Goal: Information Seeking & Learning: Learn about a topic

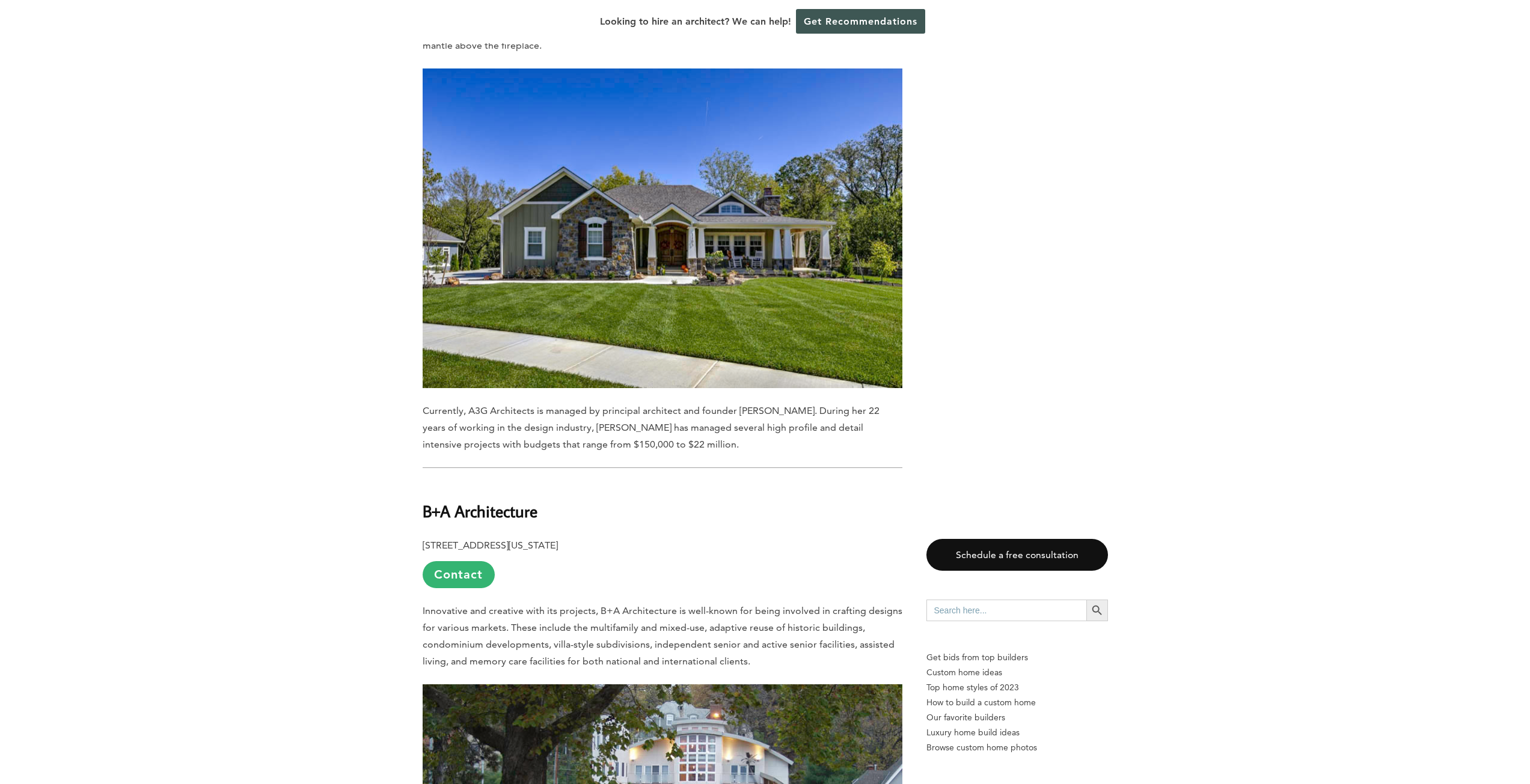
scroll to position [1442, 0]
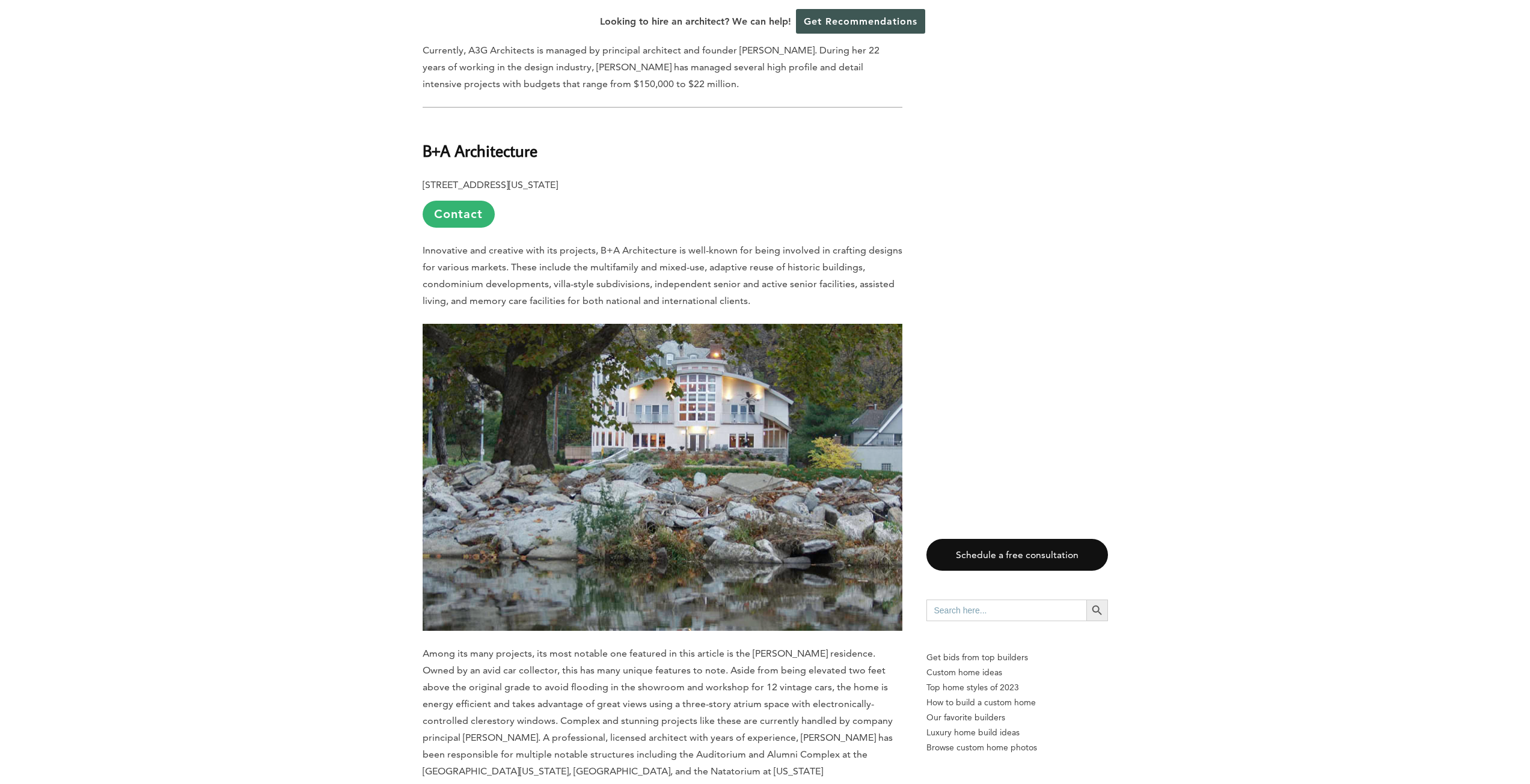
click at [682, 452] on img at bounding box center [662, 477] width 480 height 307
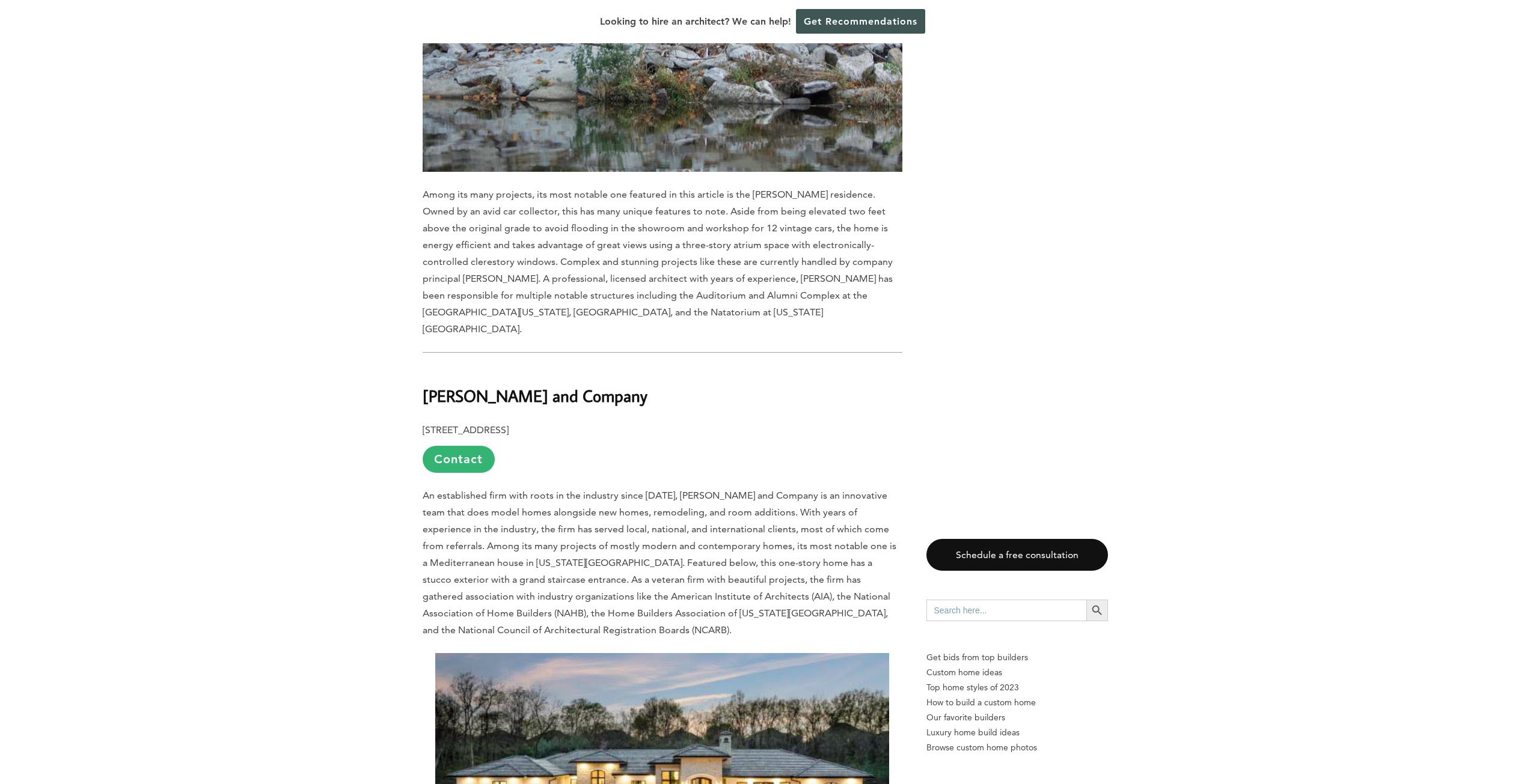
scroll to position [2103, 0]
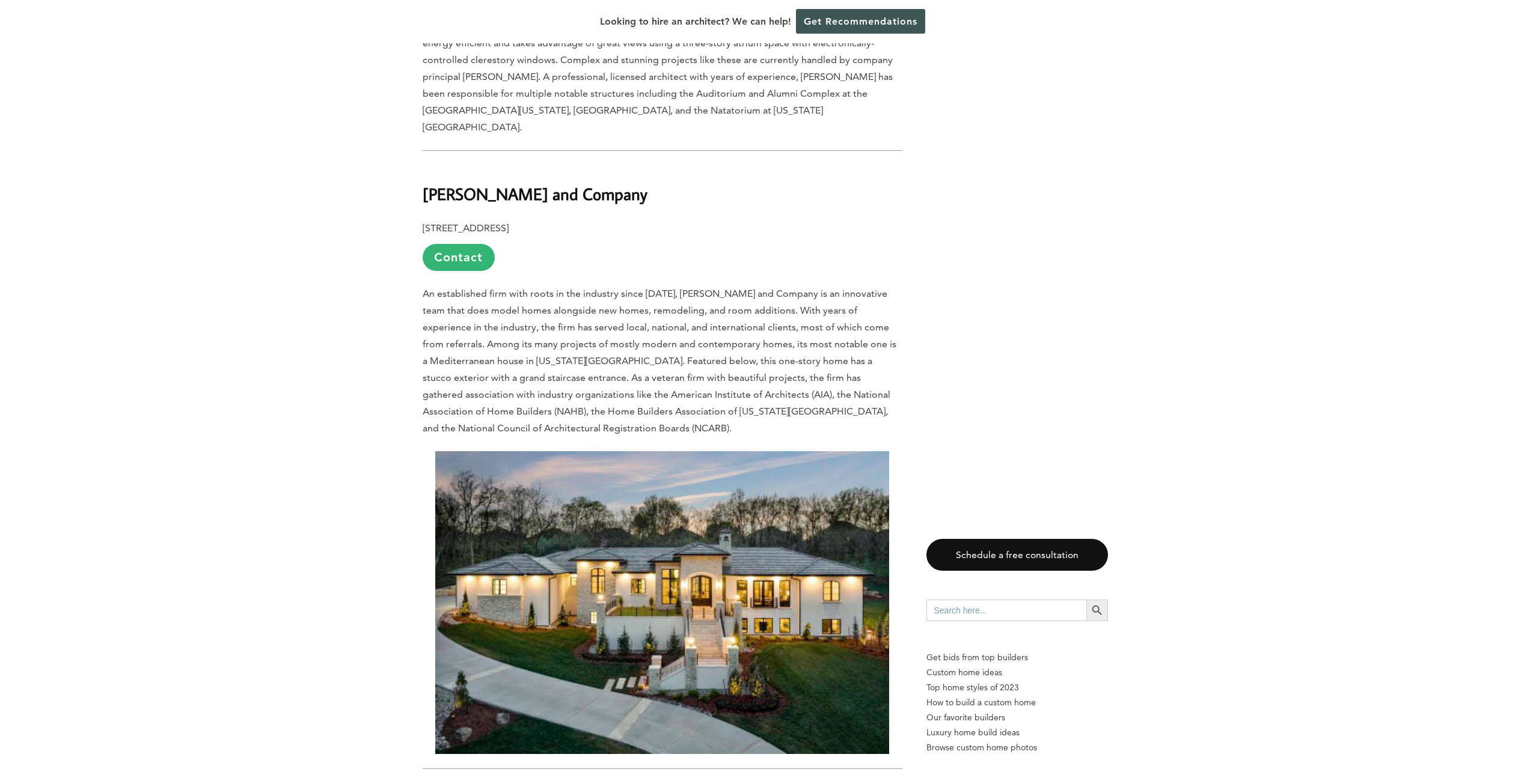
click at [622, 547] on img at bounding box center [662, 602] width 454 height 303
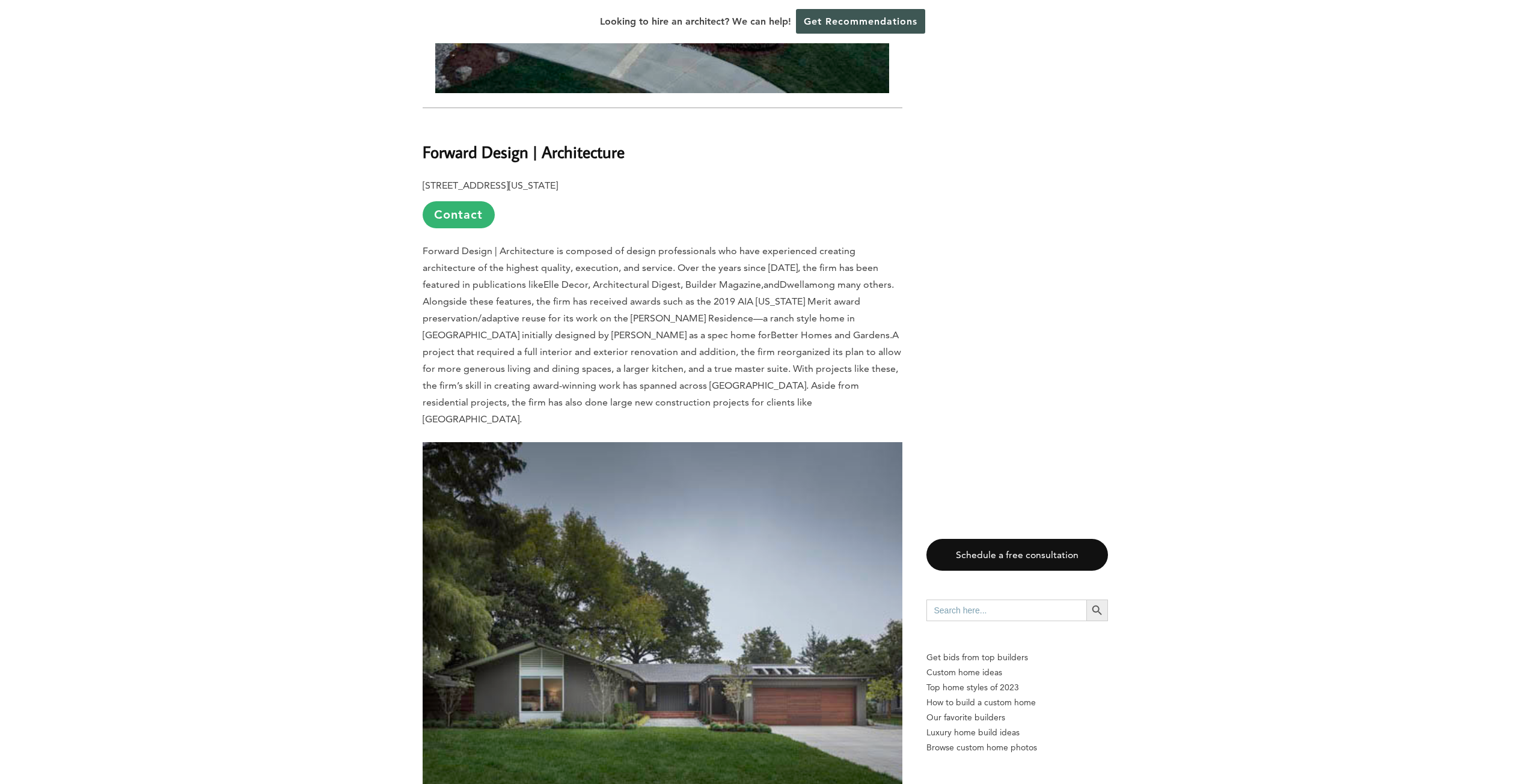
click at [603, 571] on img at bounding box center [662, 634] width 480 height 383
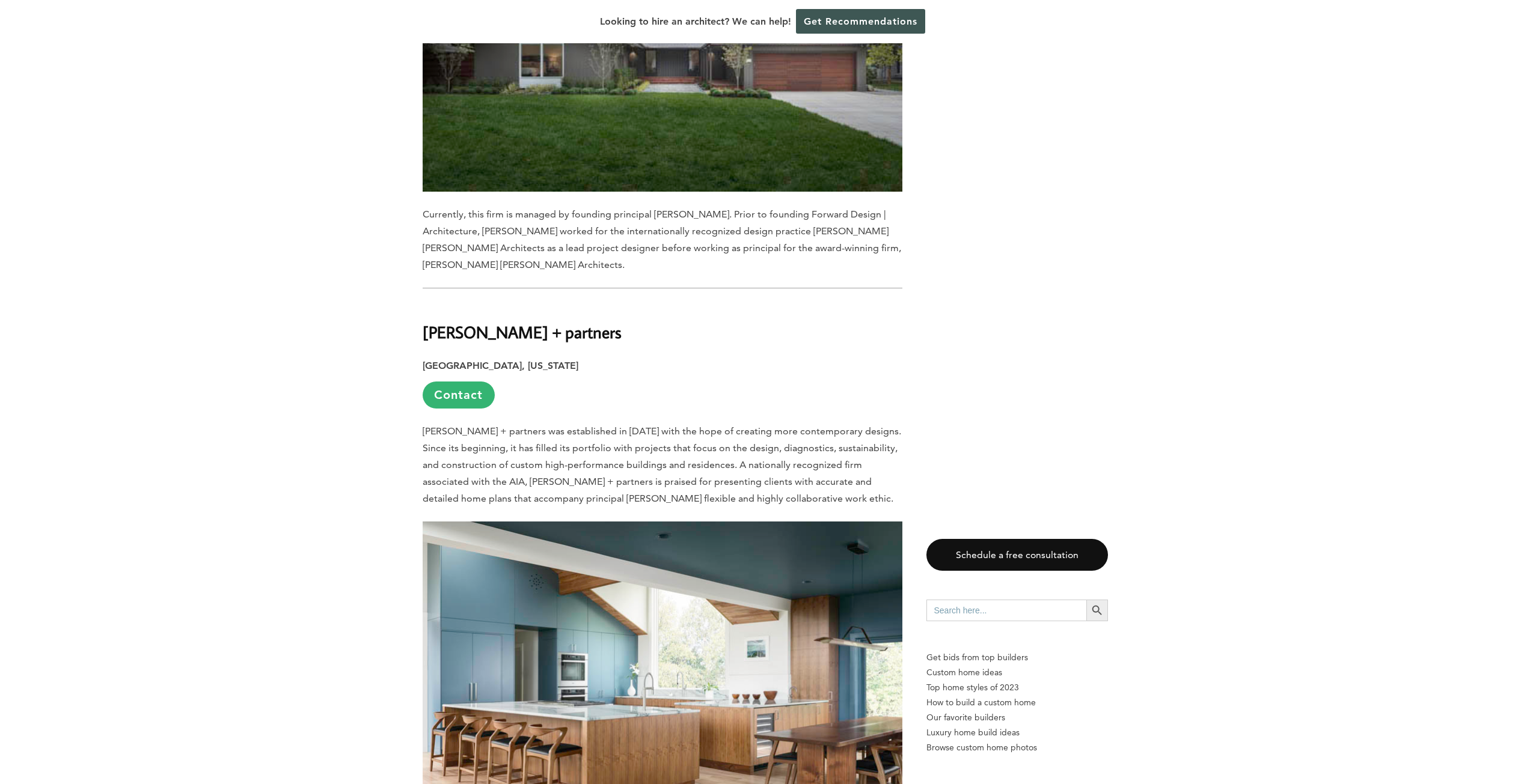
scroll to position [3605, 0]
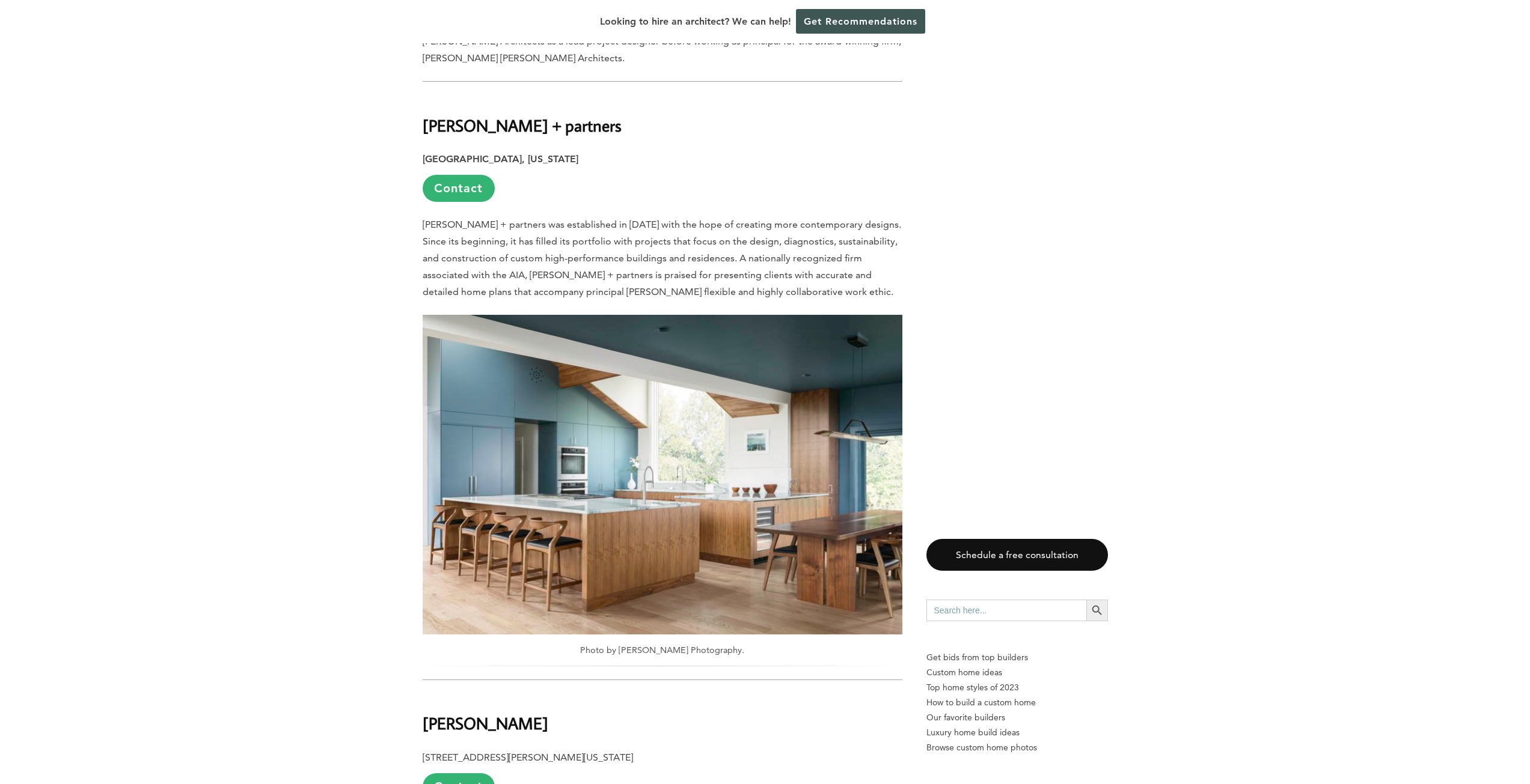
click at [662, 466] on img at bounding box center [662, 474] width 480 height 320
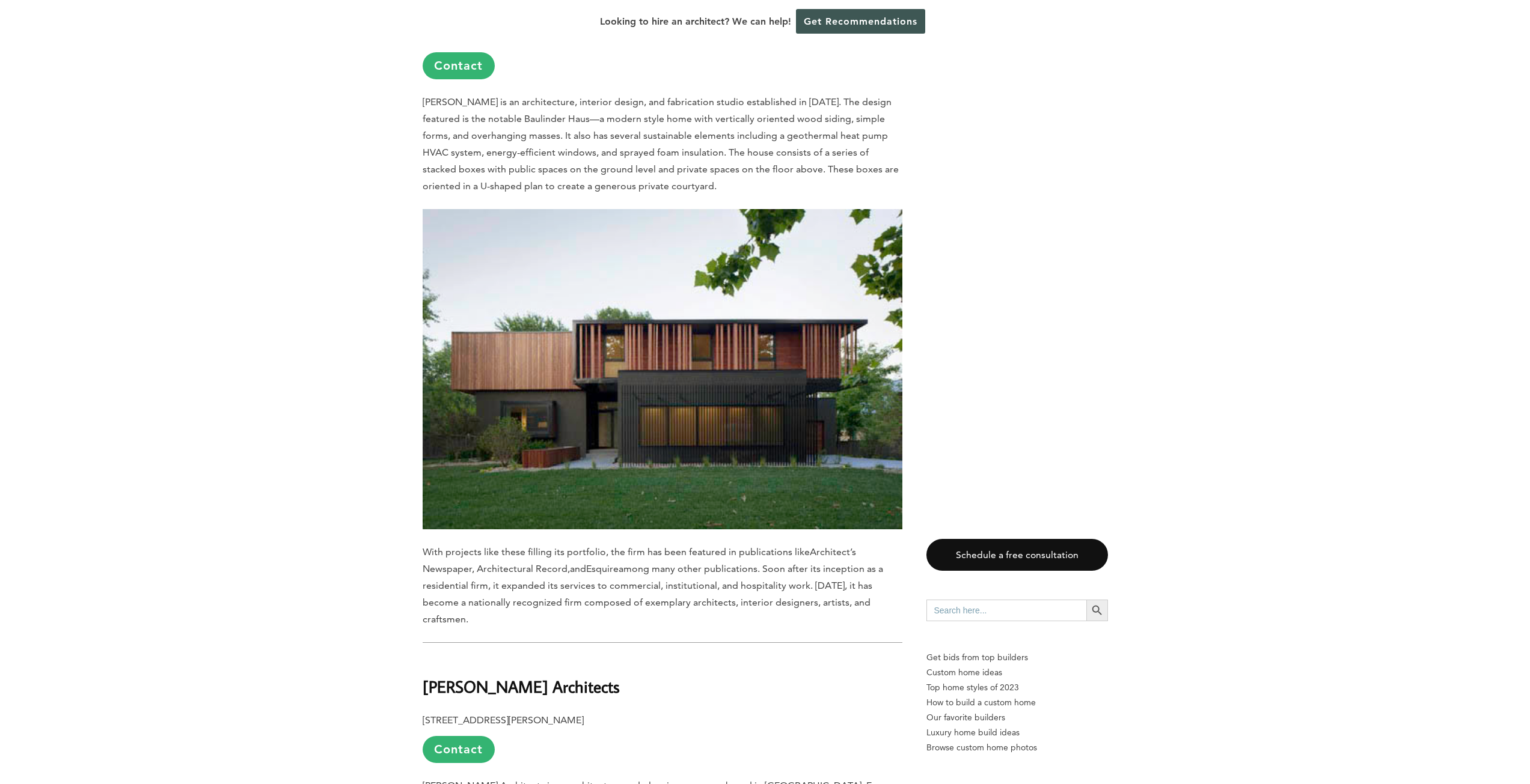
scroll to position [4686, 0]
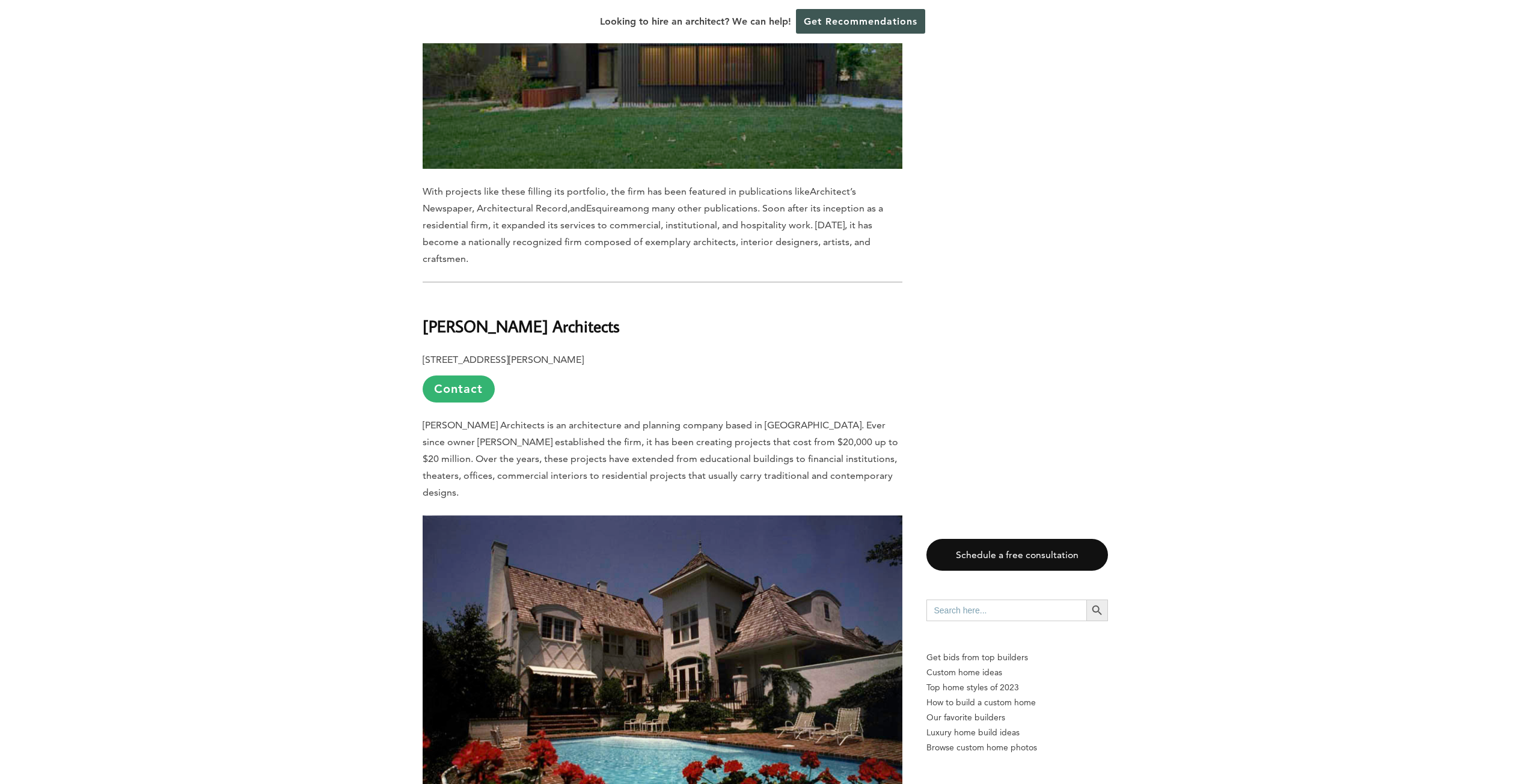
click at [584, 533] on img at bounding box center [662, 676] width 480 height 321
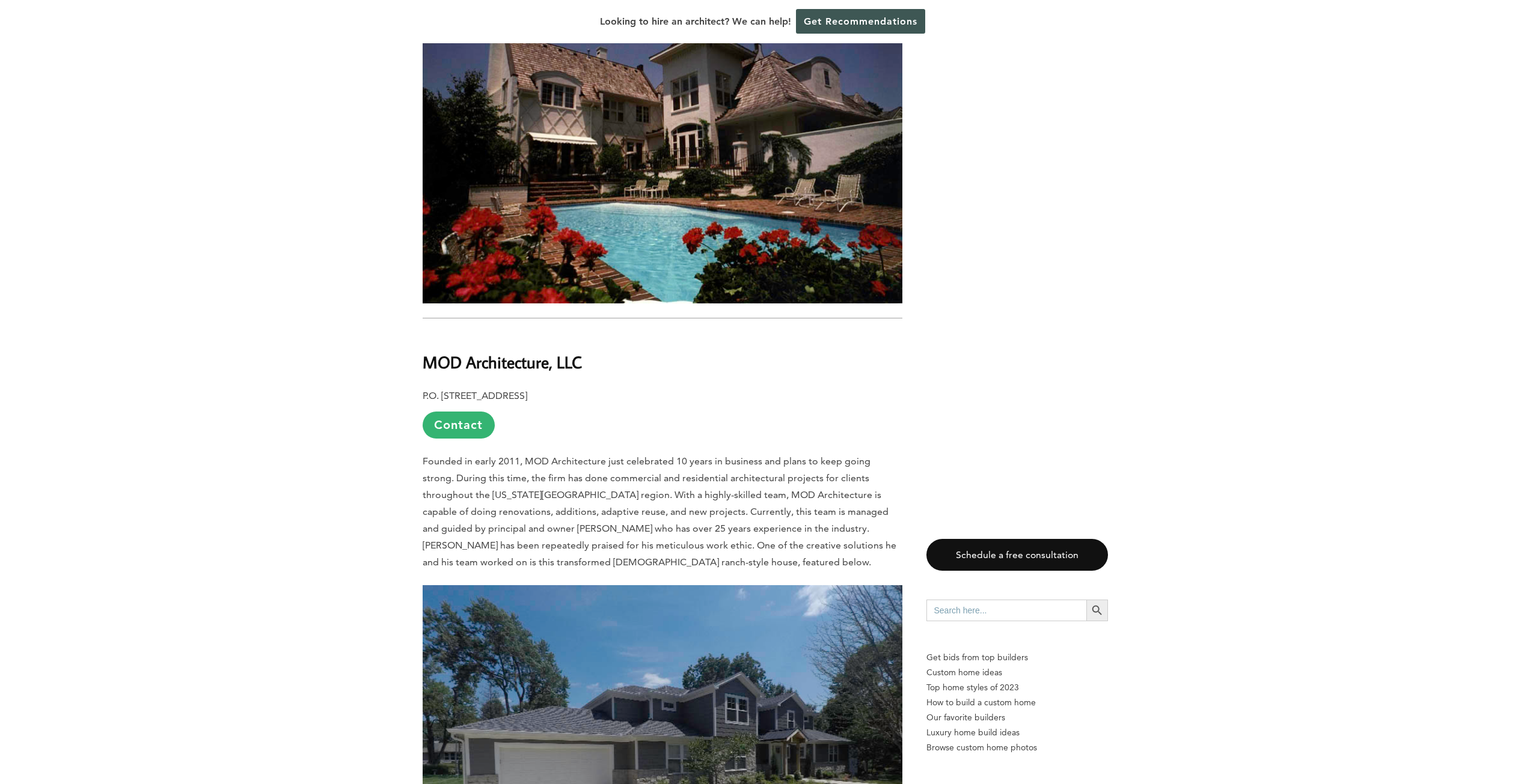
scroll to position [5408, 0]
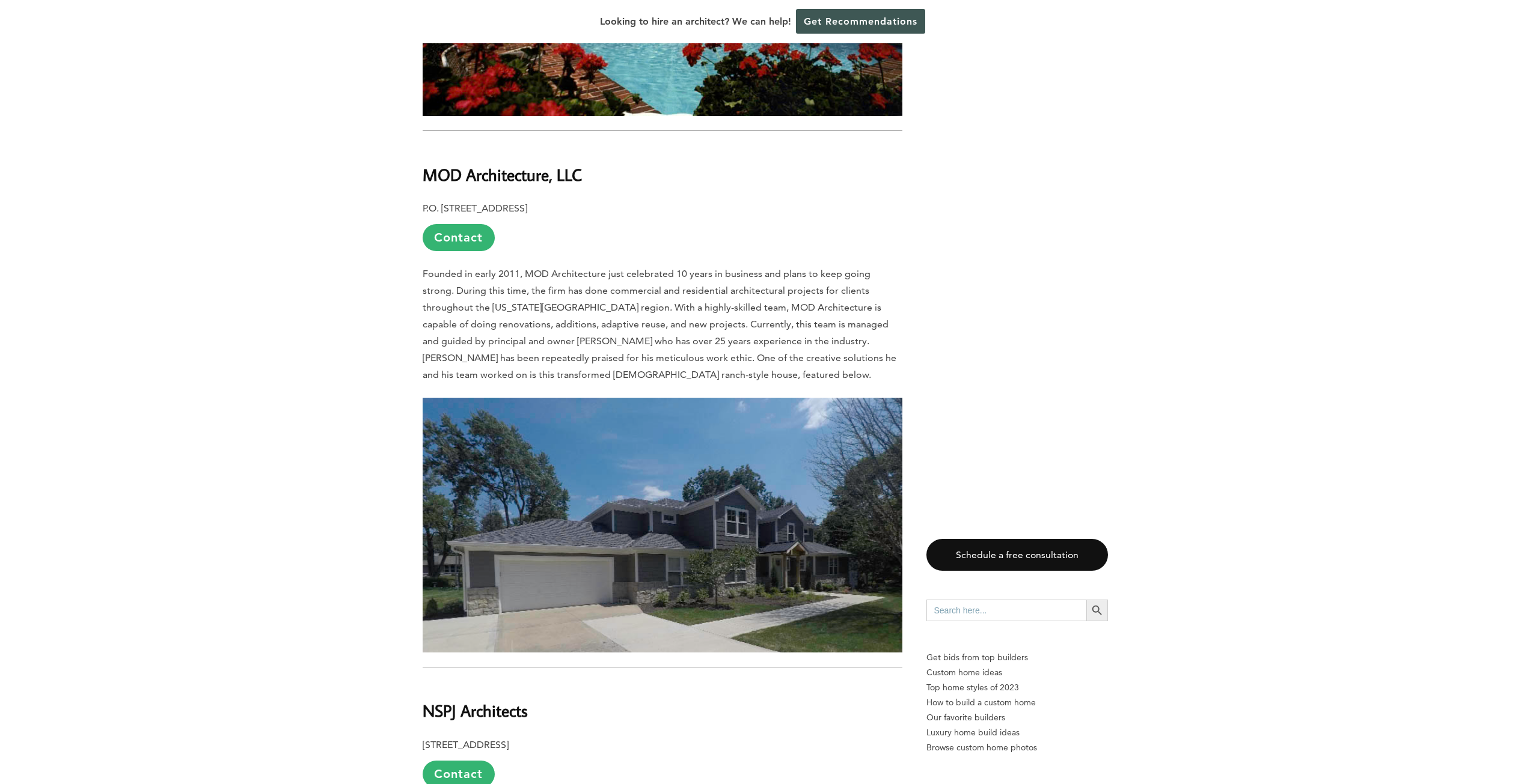
click at [593, 474] on img at bounding box center [662, 525] width 480 height 254
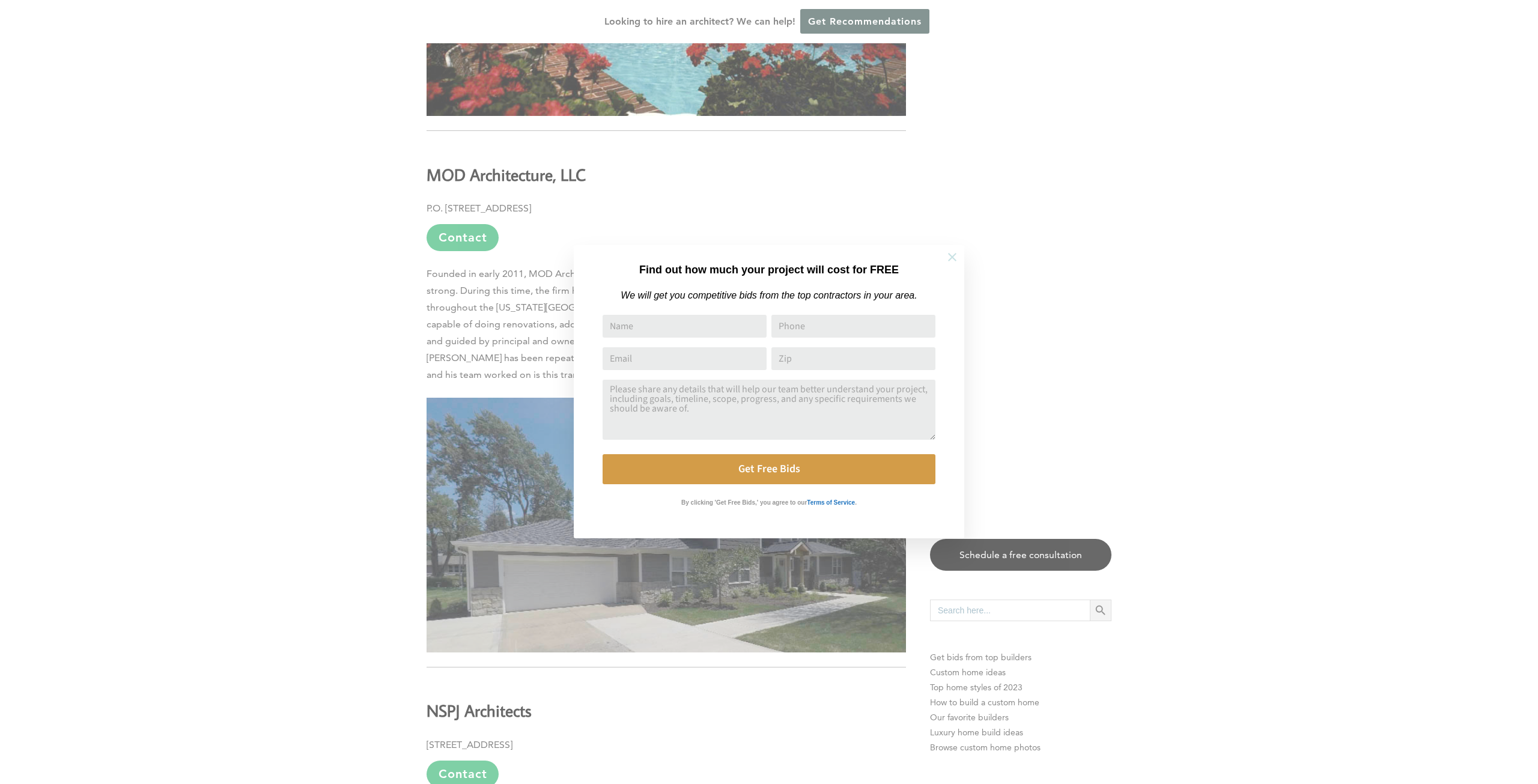
click at [958, 259] on icon at bounding box center [952, 257] width 13 height 13
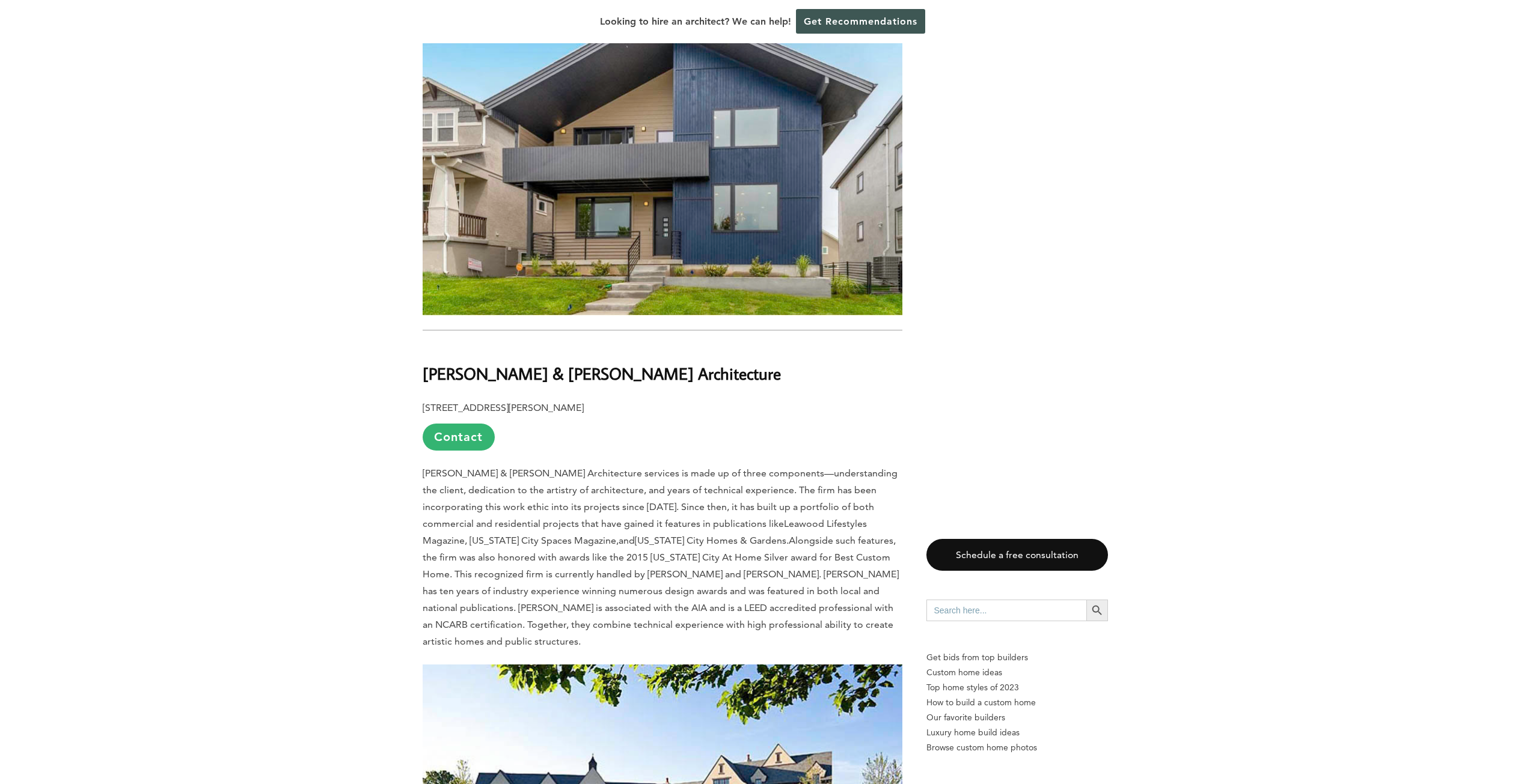
scroll to position [7691, 0]
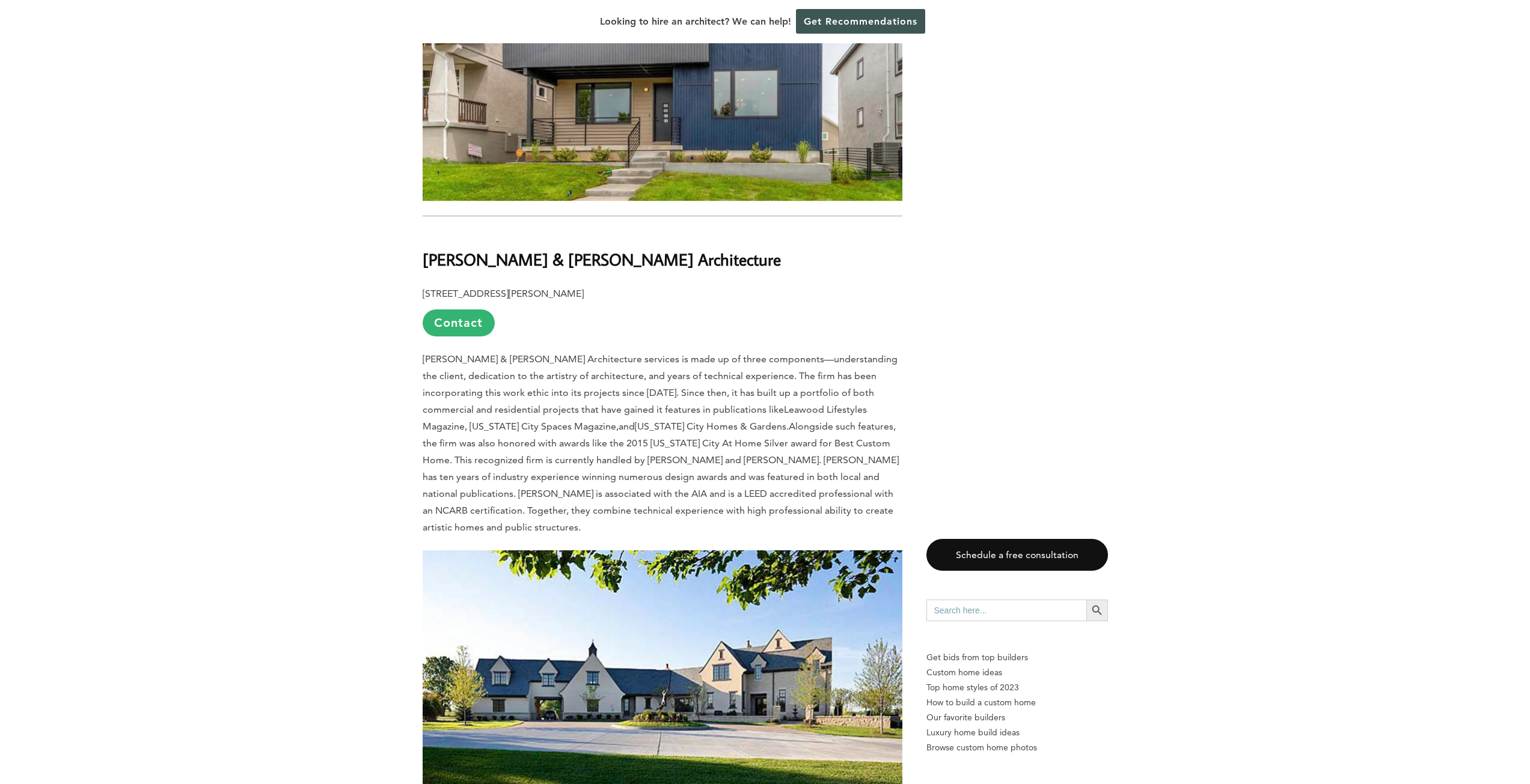
click at [609, 551] on img at bounding box center [662, 670] width 480 height 240
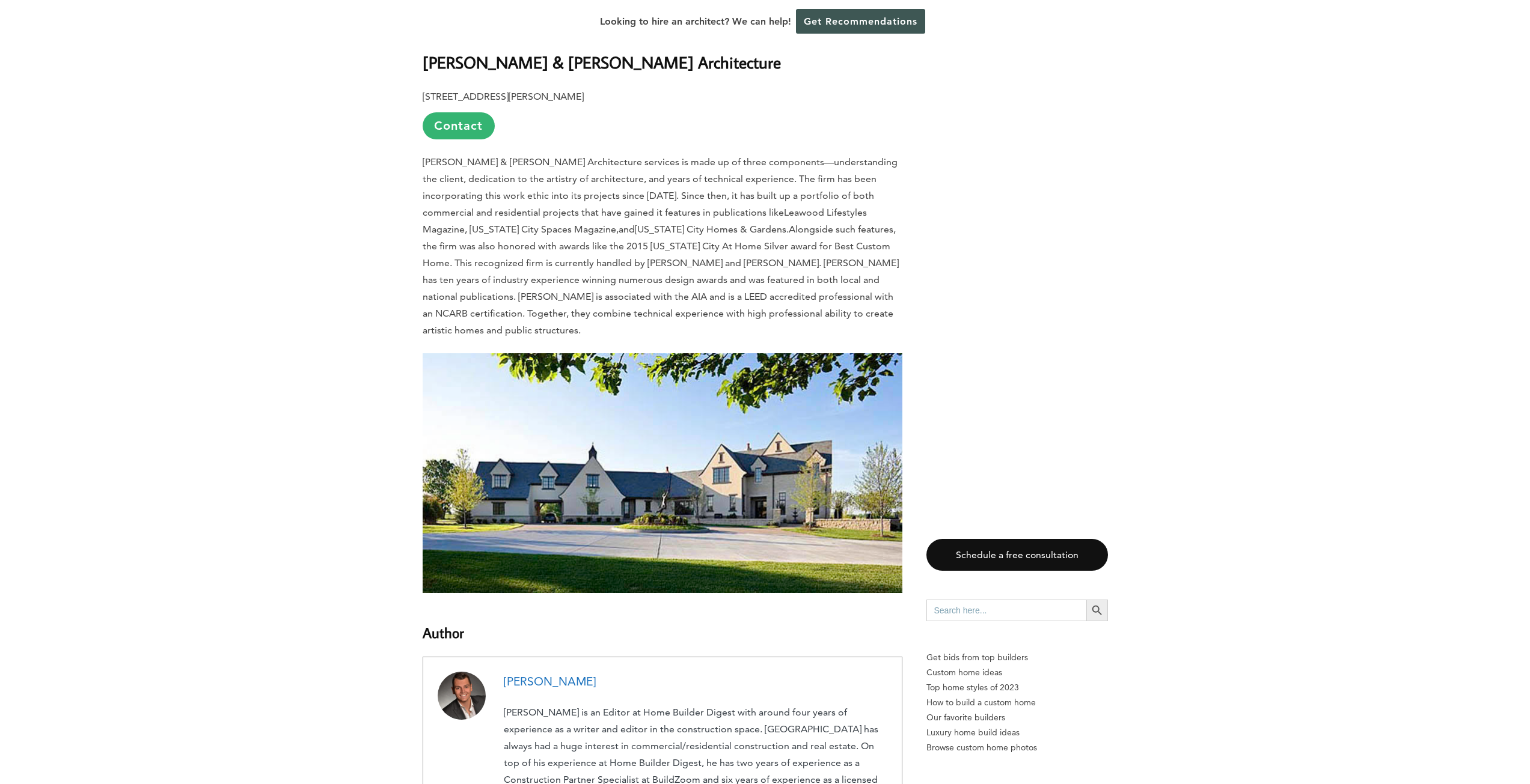
scroll to position [7931, 0]
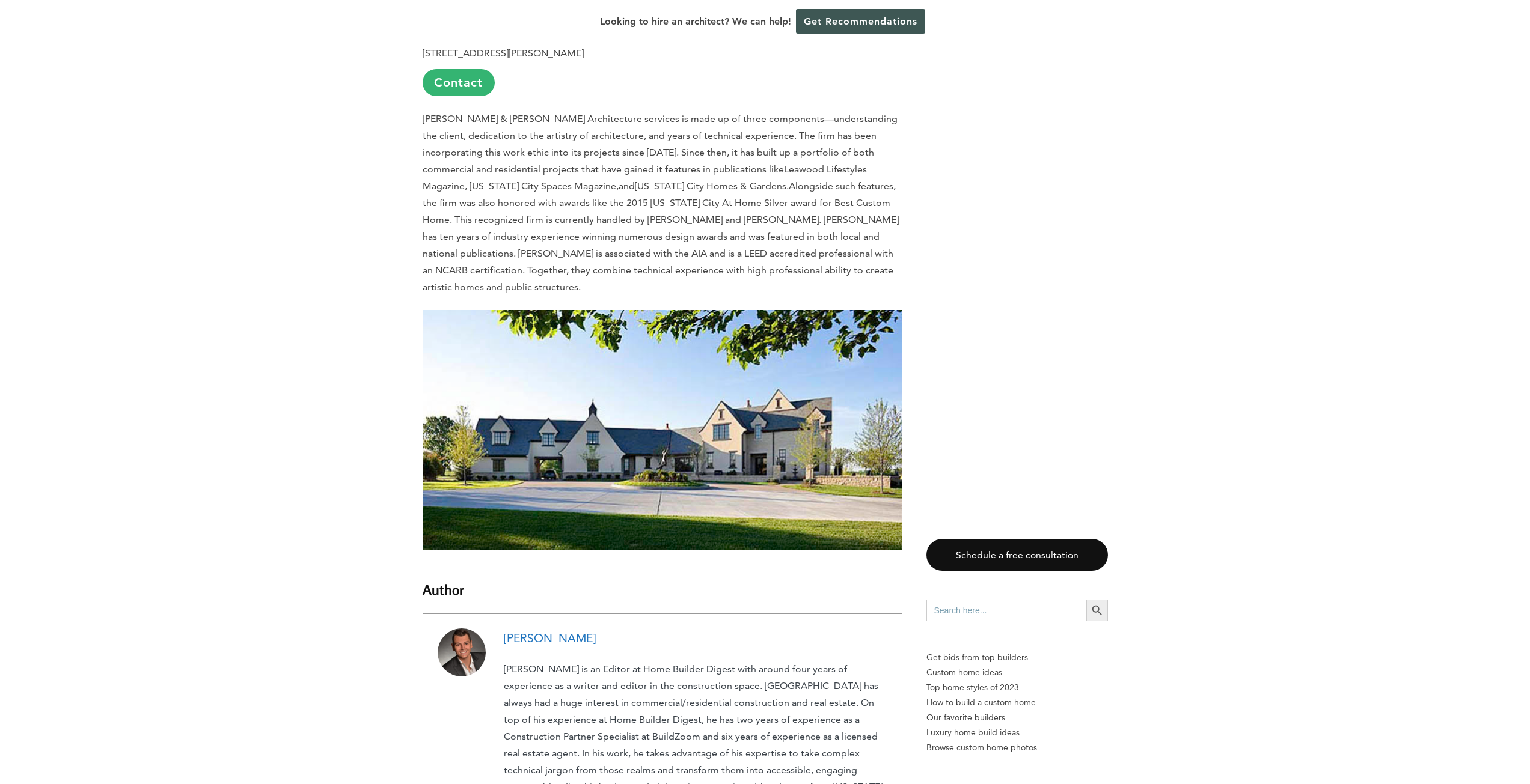
click at [773, 310] on img at bounding box center [662, 430] width 480 height 240
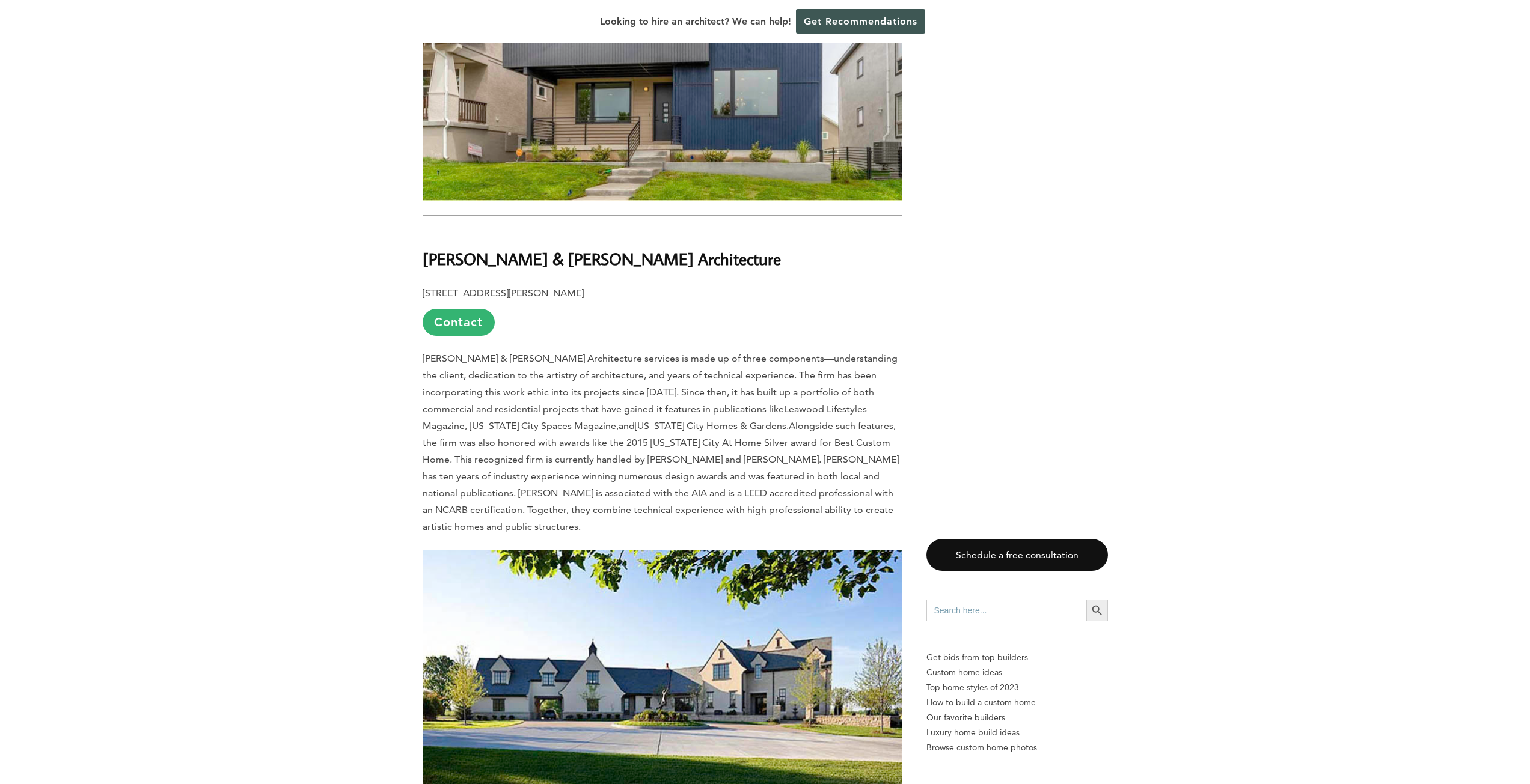
scroll to position [7691, 0]
click at [449, 310] on link "Contact" at bounding box center [459, 323] width 72 height 27
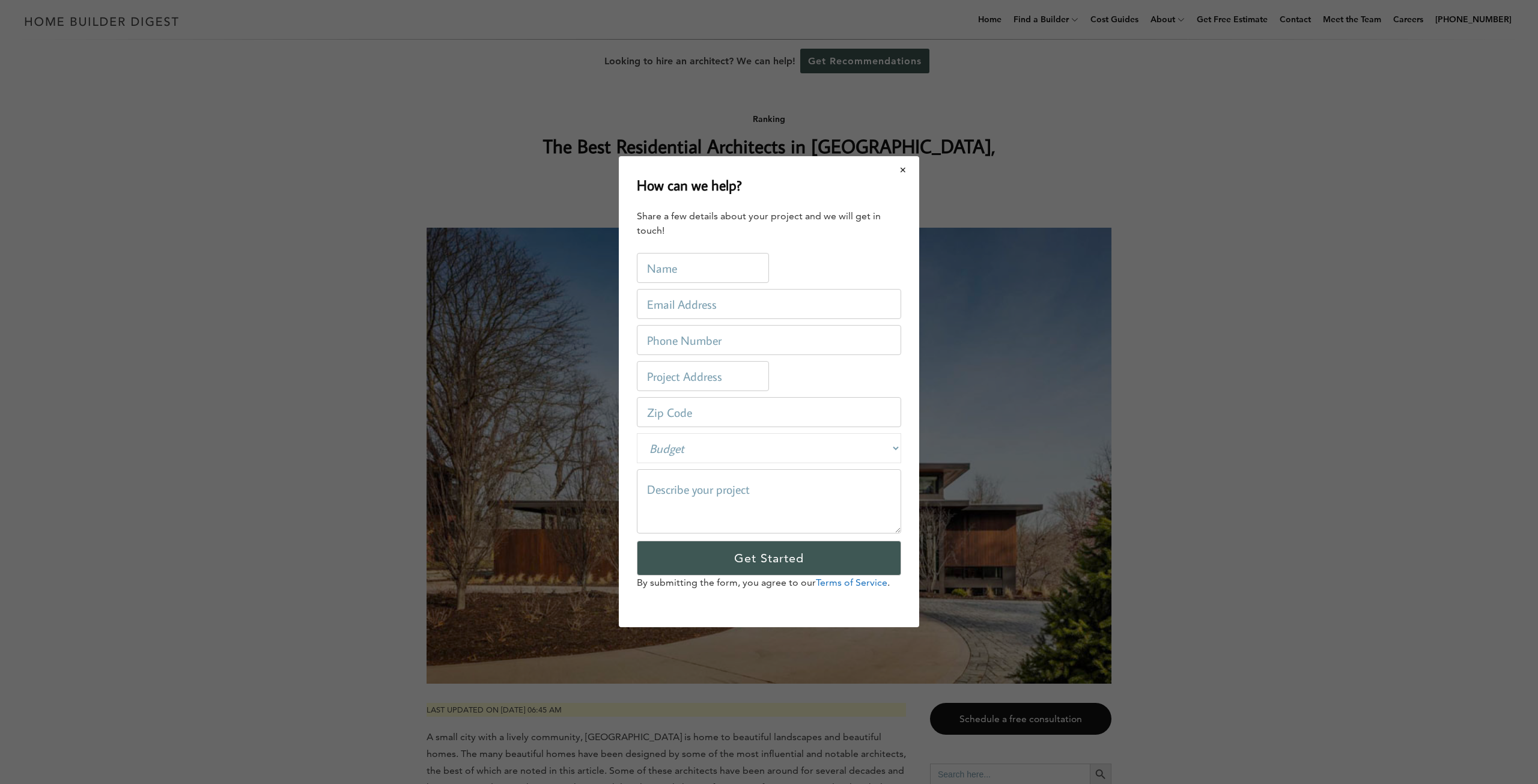
click at [903, 169] on button "Close modal" at bounding box center [904, 170] width 32 height 25
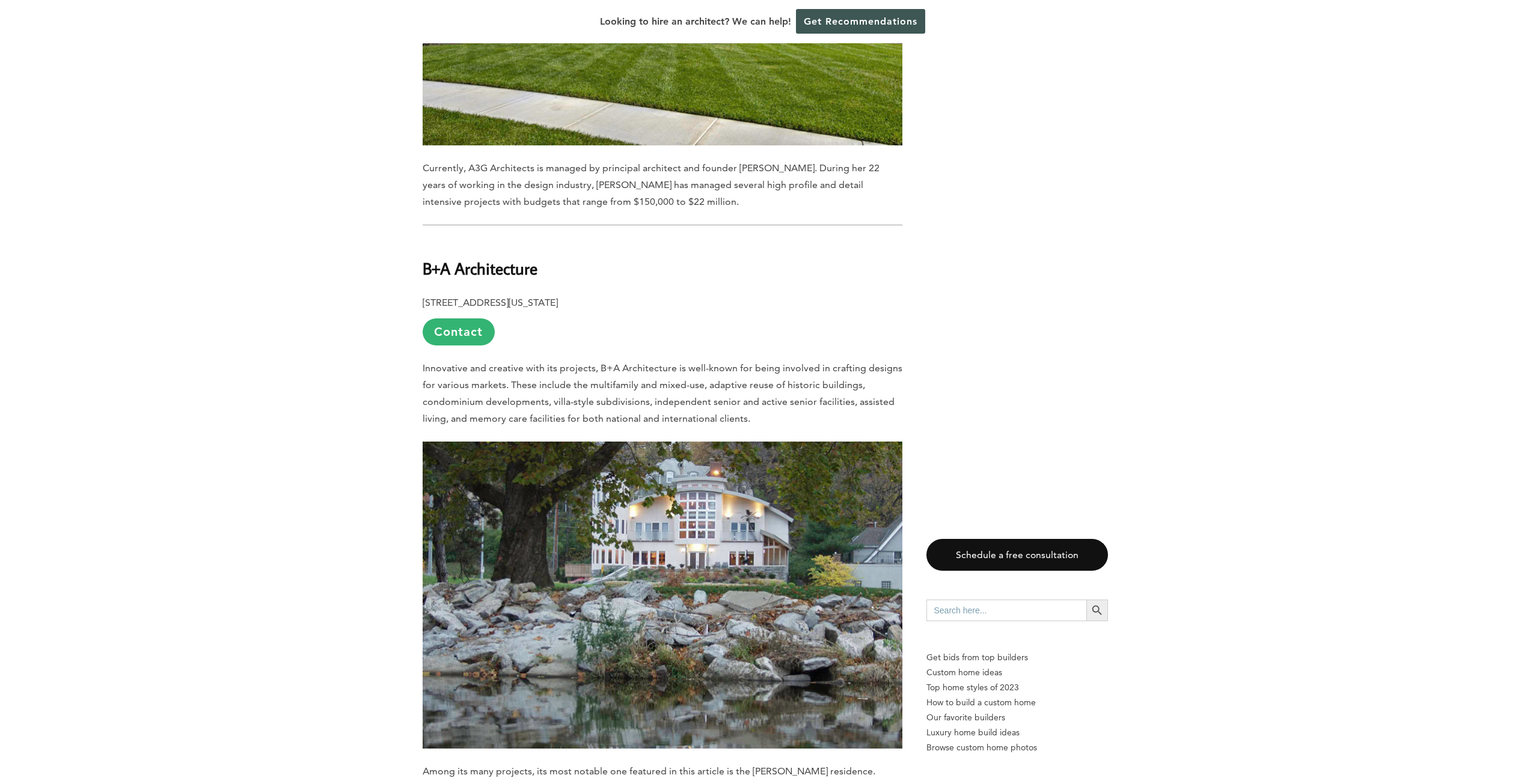
scroll to position [1382, 0]
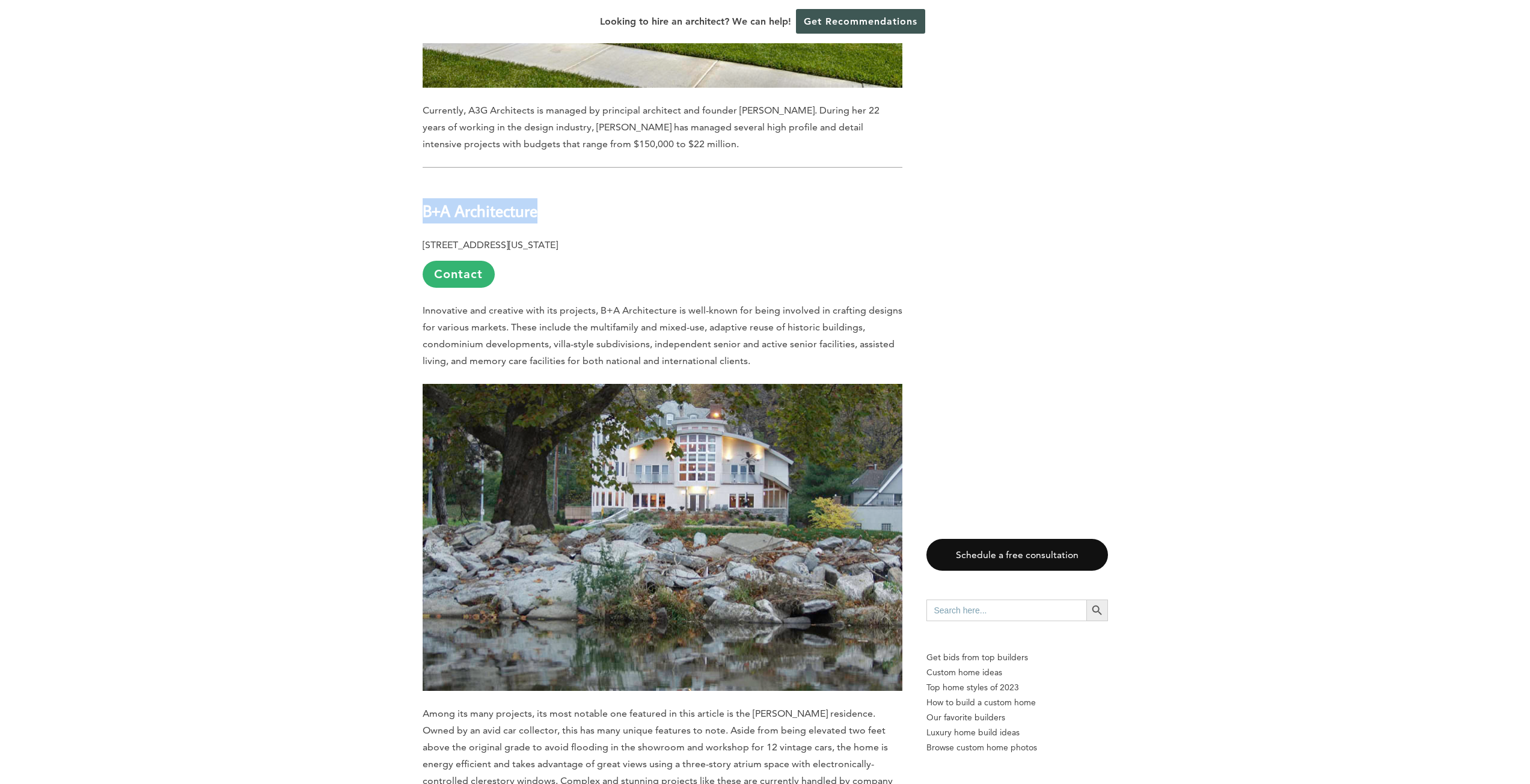
drag, startPoint x: 422, startPoint y: 163, endPoint x: 537, endPoint y: 158, distance: 115.1
copy b "B+A Architecture"
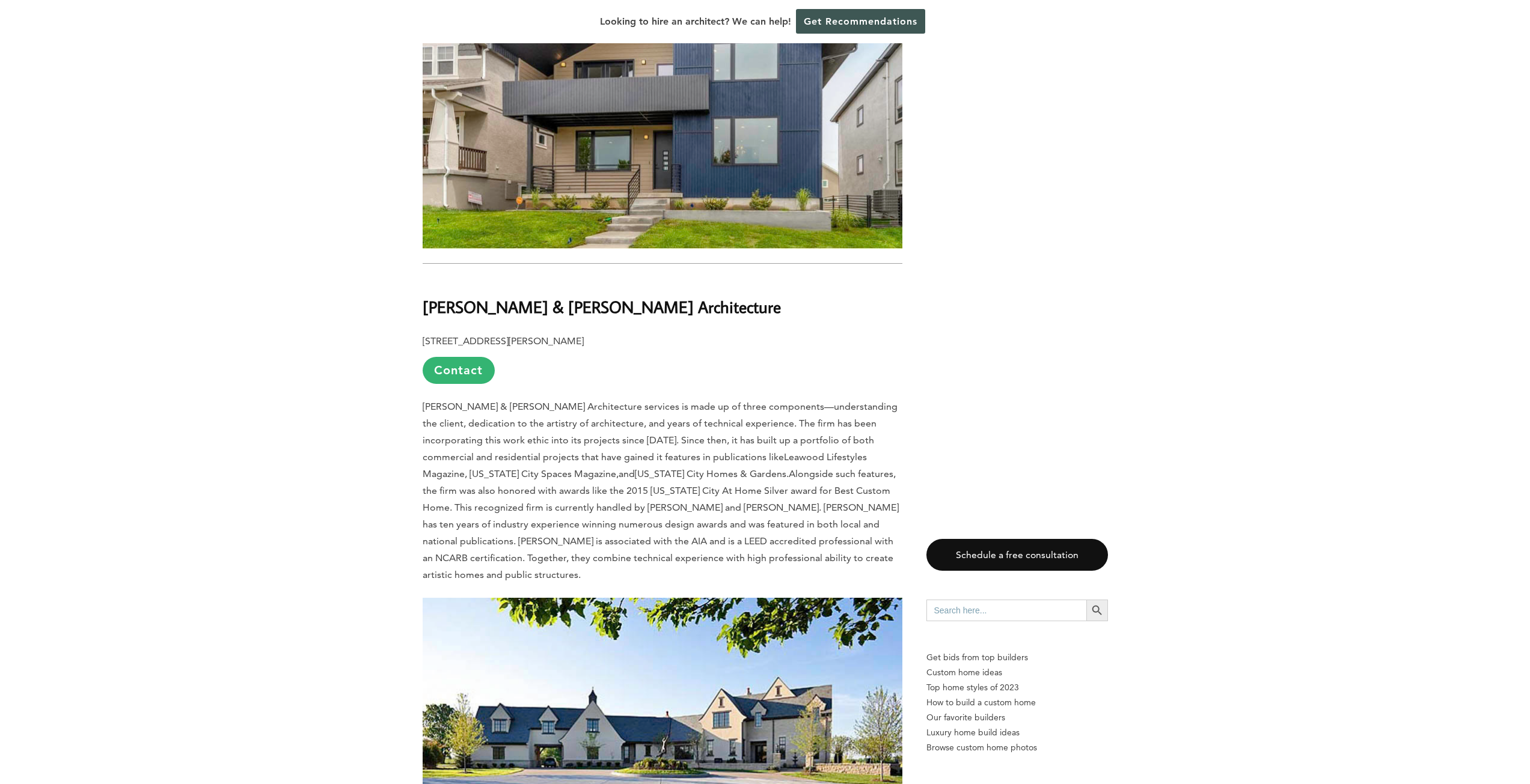
scroll to position [7451, 0]
